Goal: Information Seeking & Learning: Check status

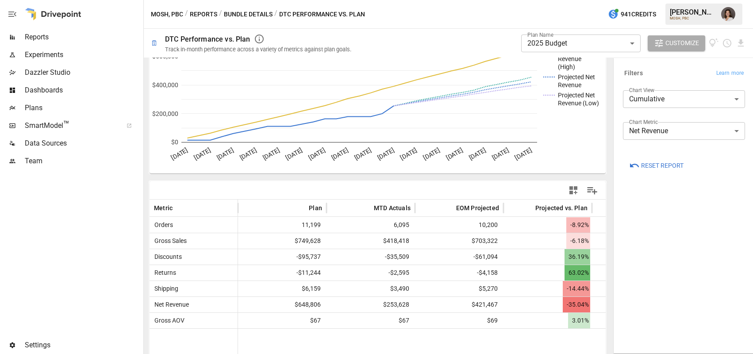
scroll to position [67, 0]
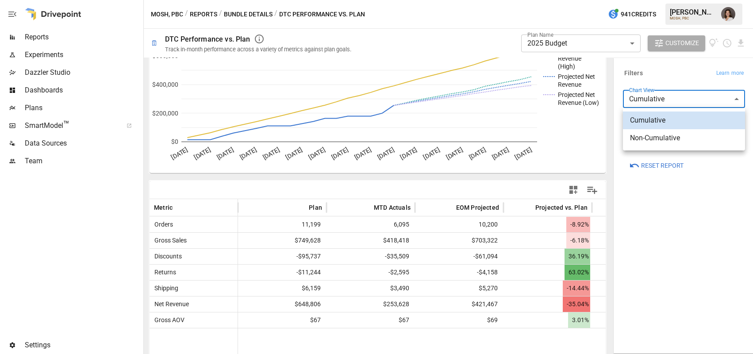
click at [689, 0] on body "**********" at bounding box center [376, 0] width 753 height 0
click at [700, 73] on div at bounding box center [376, 177] width 753 height 354
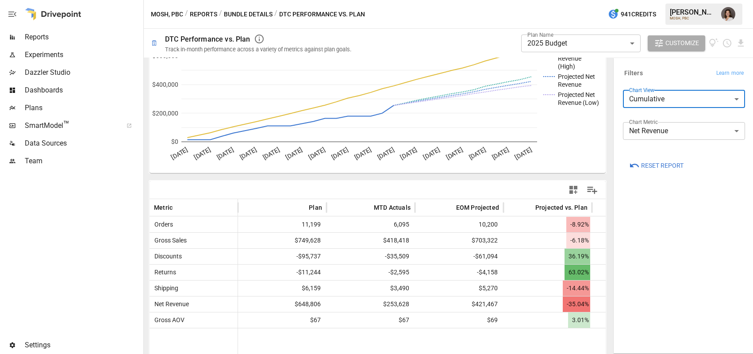
click at [83, 34] on span "Reports" at bounding box center [83, 37] width 117 height 11
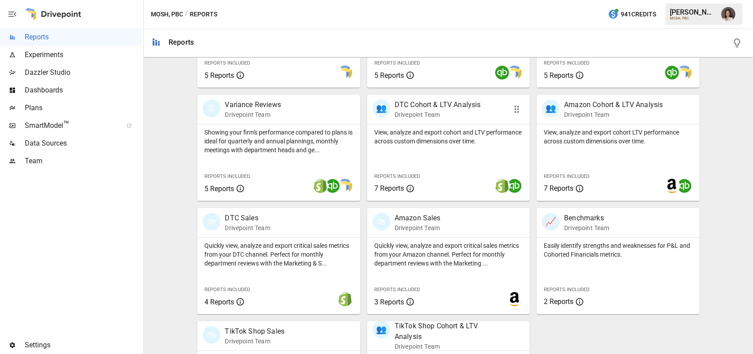
scroll to position [256, 0]
click at [287, 248] on p "Quickly view, analyze and export critical sales metrics from your DTC channel. …" at bounding box center [278, 253] width 148 height 27
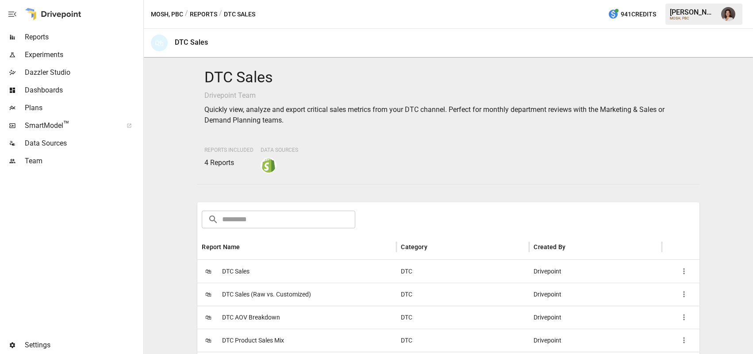
click at [291, 276] on div "🛍 DTC Sales" at bounding box center [296, 271] width 199 height 23
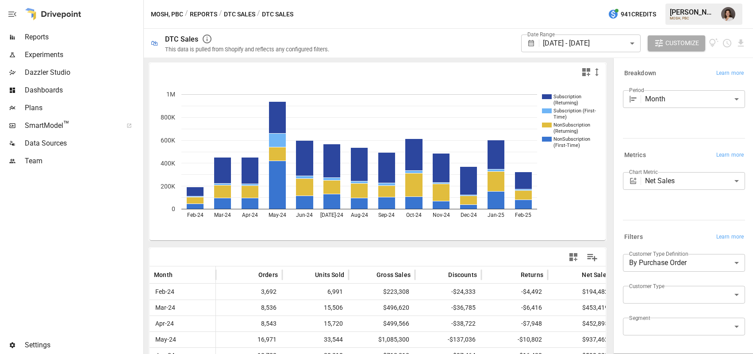
click at [597, 0] on body "Reports Experiments Dazzler Studio Dashboards Plans SmartModel ™ Data Sources T…" at bounding box center [376, 0] width 753 height 0
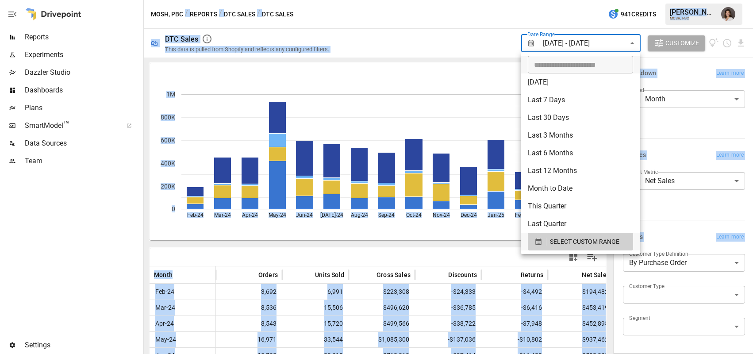
click at [582, 0] on body "Reports Experiments Dazzler Studio Dashboards Plans SmartModel ™ Data Sources T…" at bounding box center [376, 0] width 753 height 0
click at [575, 113] on li "Last 30 Days" at bounding box center [580, 118] width 119 height 18
type input "**********"
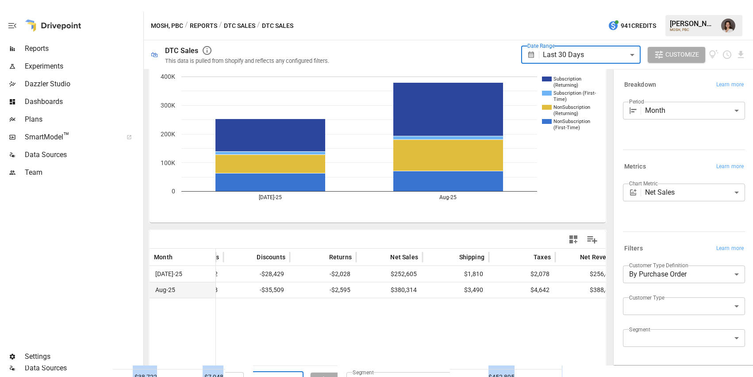
scroll to position [0, 208]
